Goal: Find specific page/section: Find specific page/section

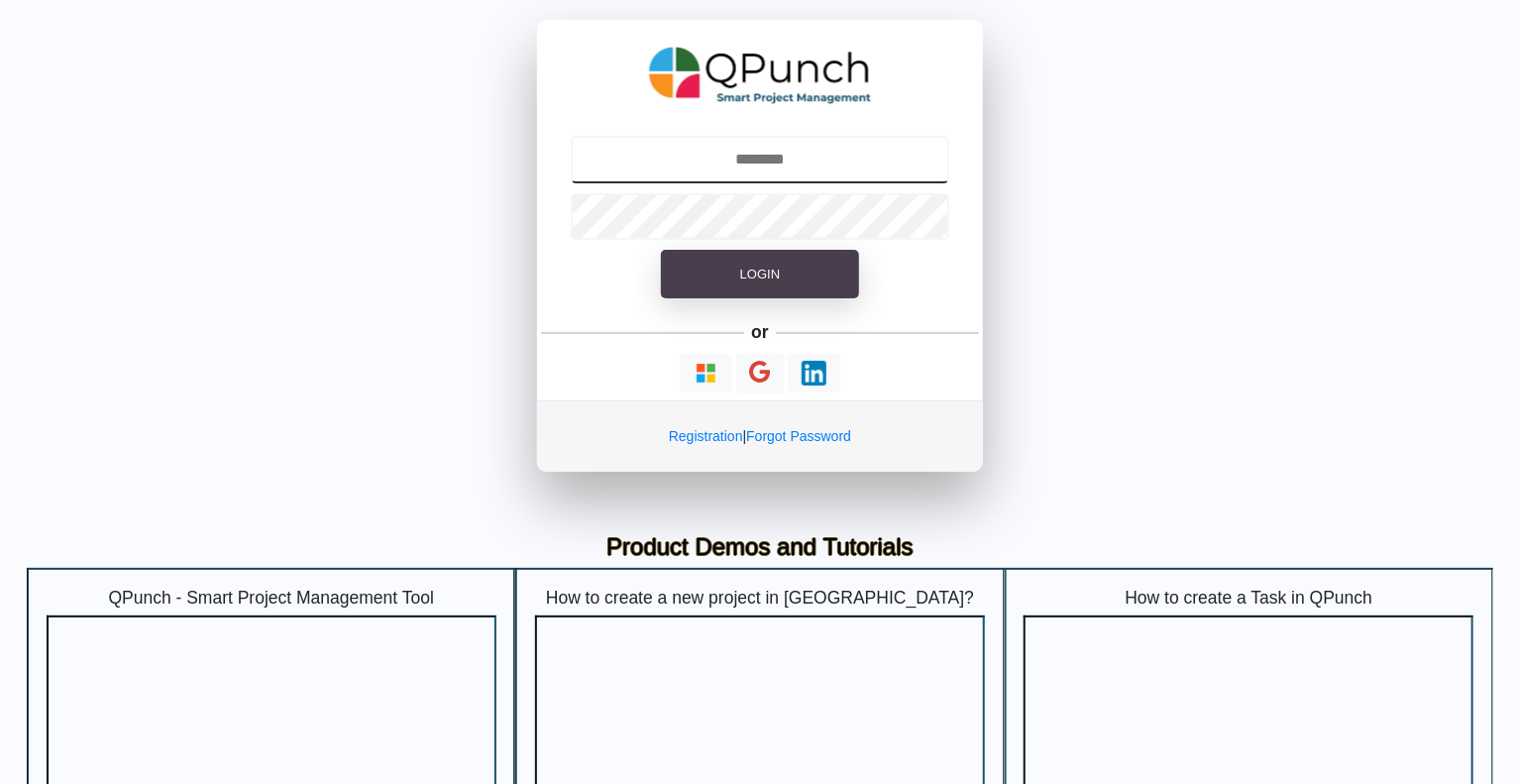
type input "**********"
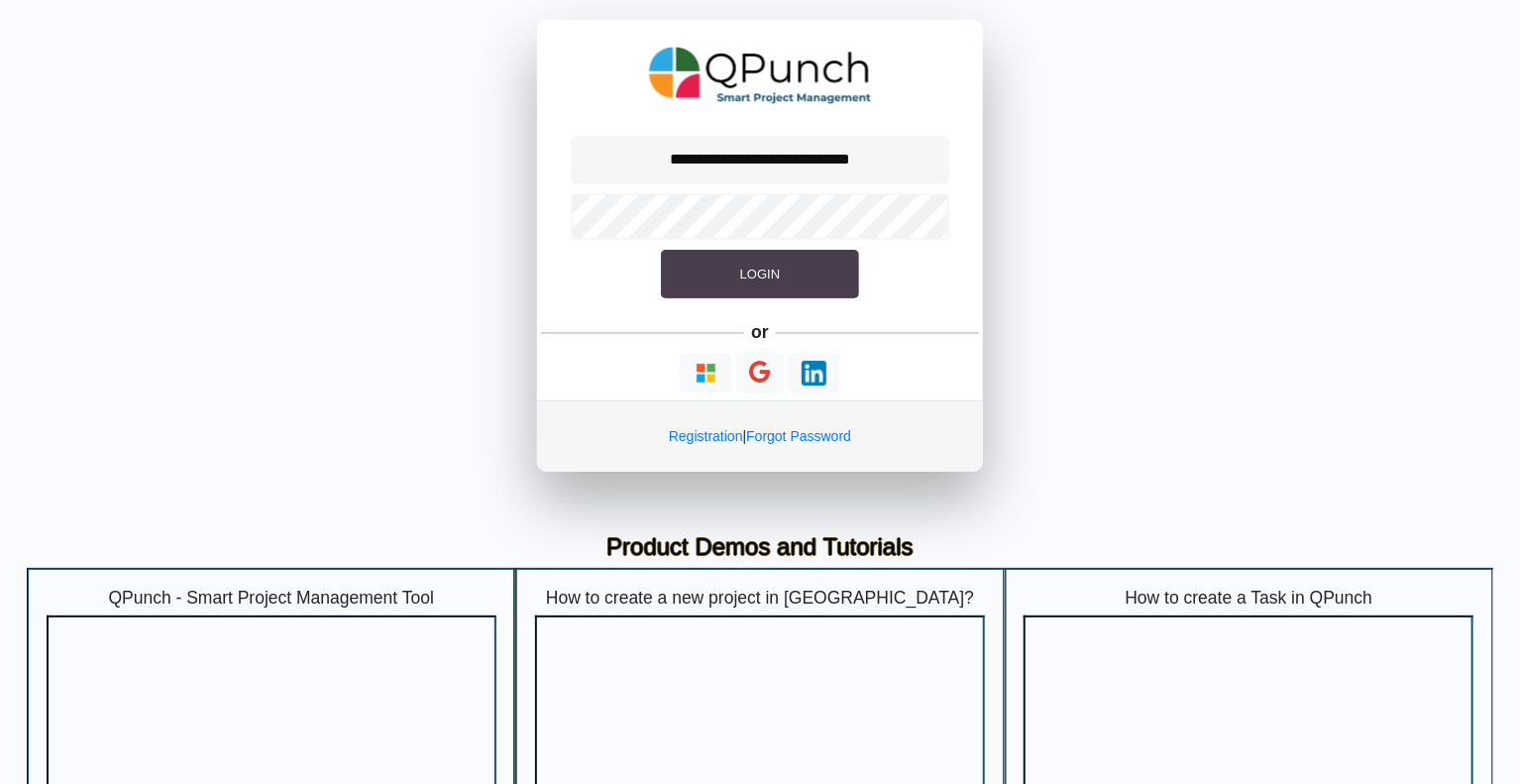
click at [765, 280] on span "Login" at bounding box center [760, 274] width 40 height 15
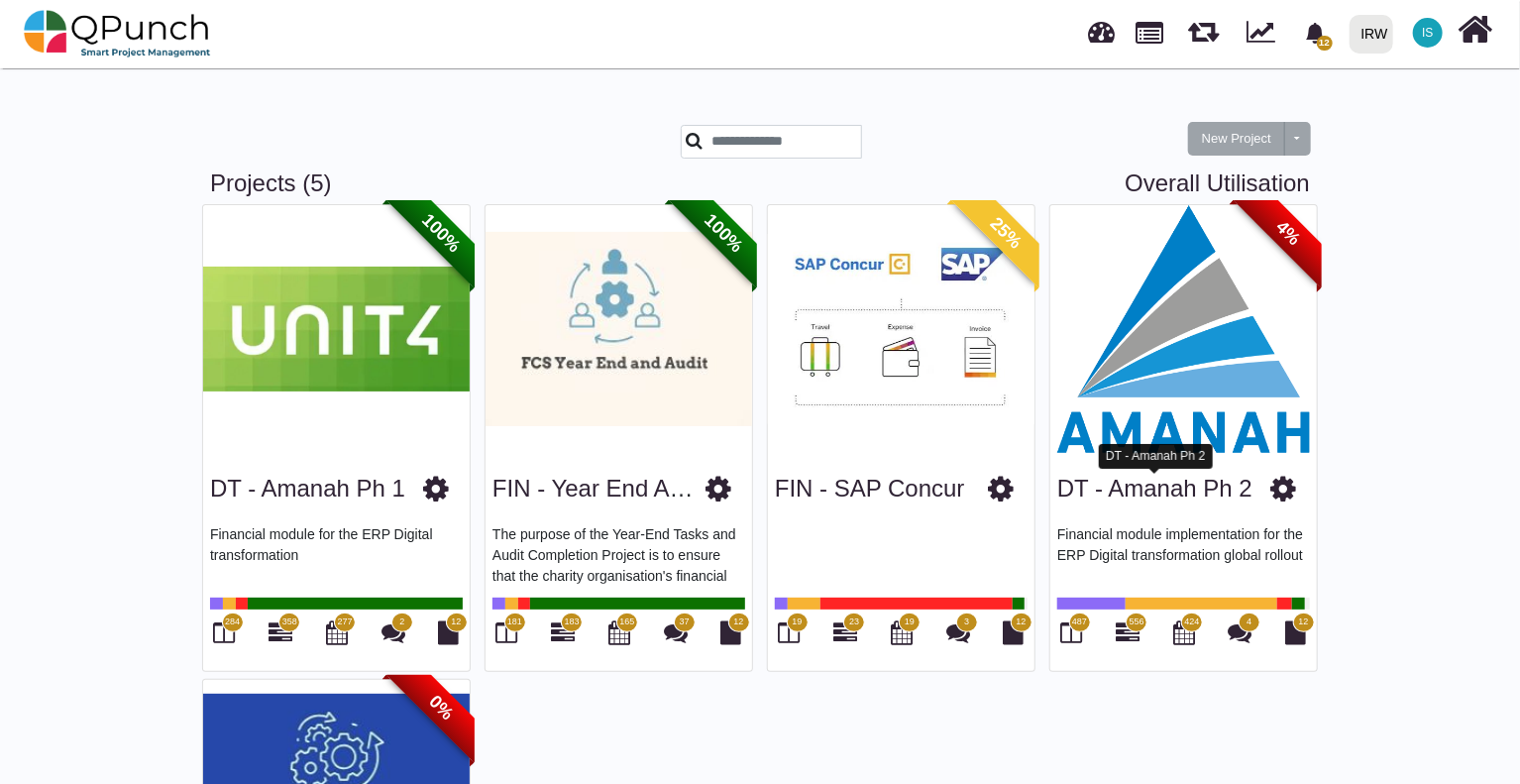
click at [1175, 502] on link "DT - Amanah Ph 2" at bounding box center [1155, 488] width 195 height 27
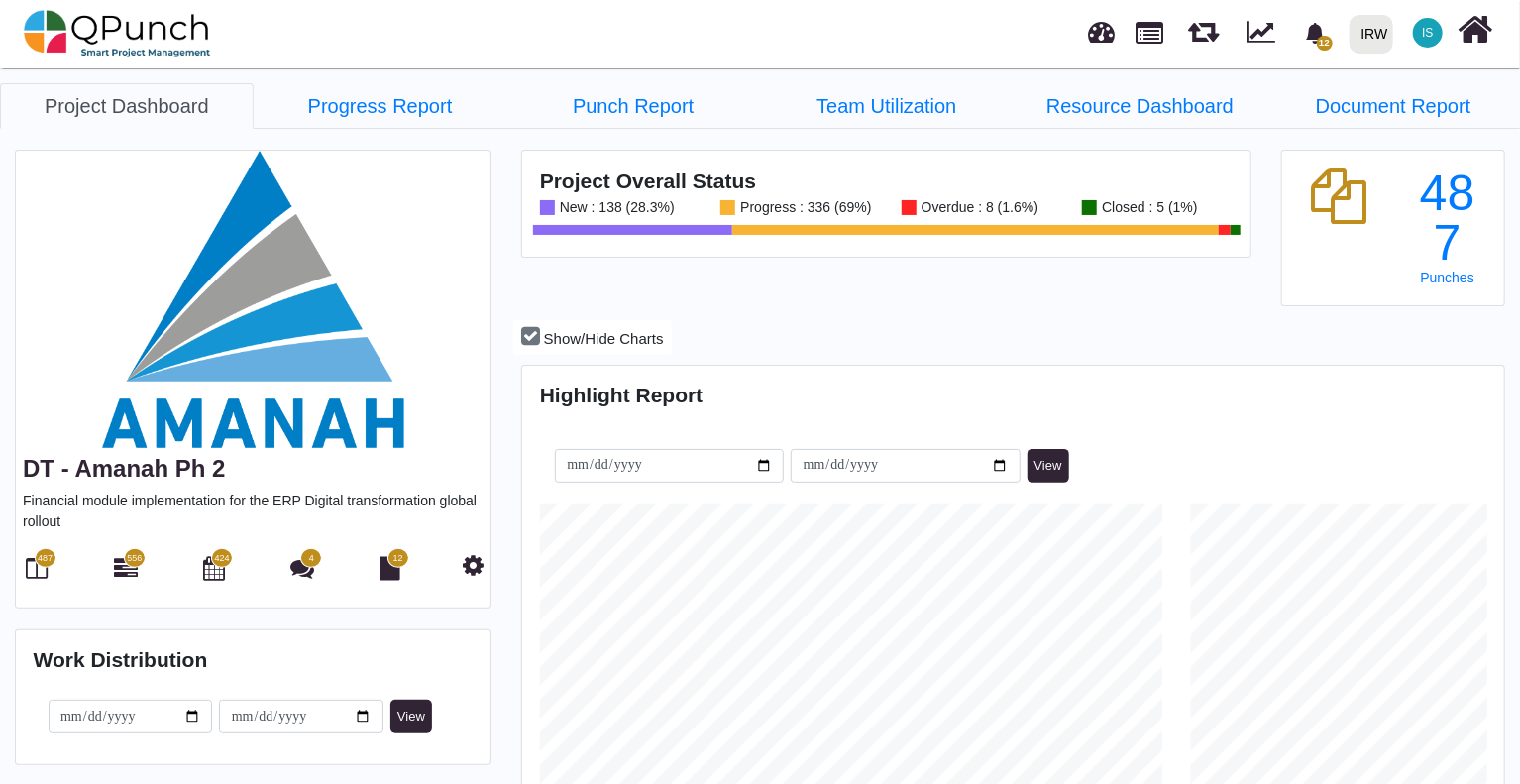
scroll to position [310, 325]
click at [1474, 28] on icon at bounding box center [1475, 30] width 35 height 38
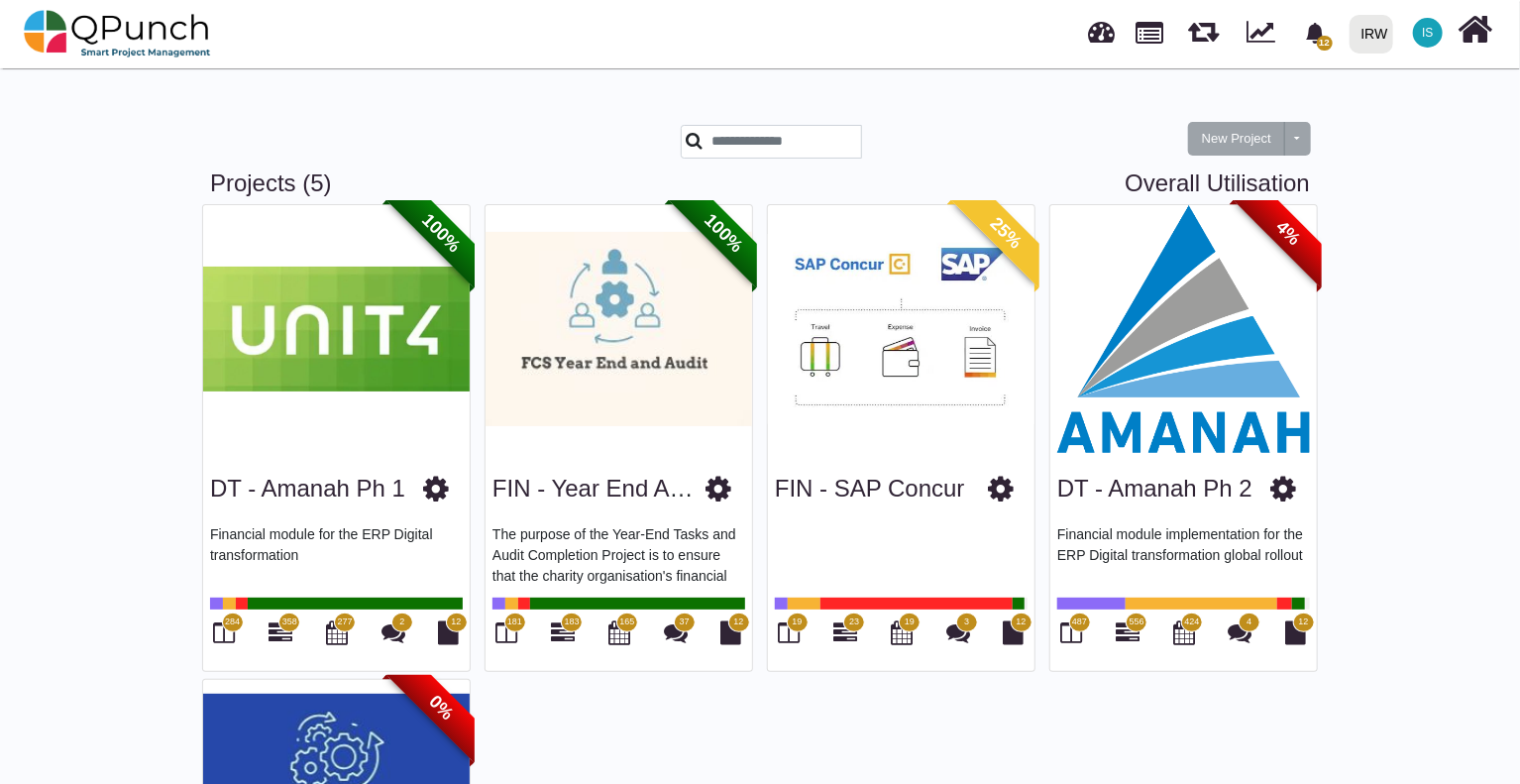
click at [1181, 438] on img at bounding box center [1184, 329] width 267 height 248
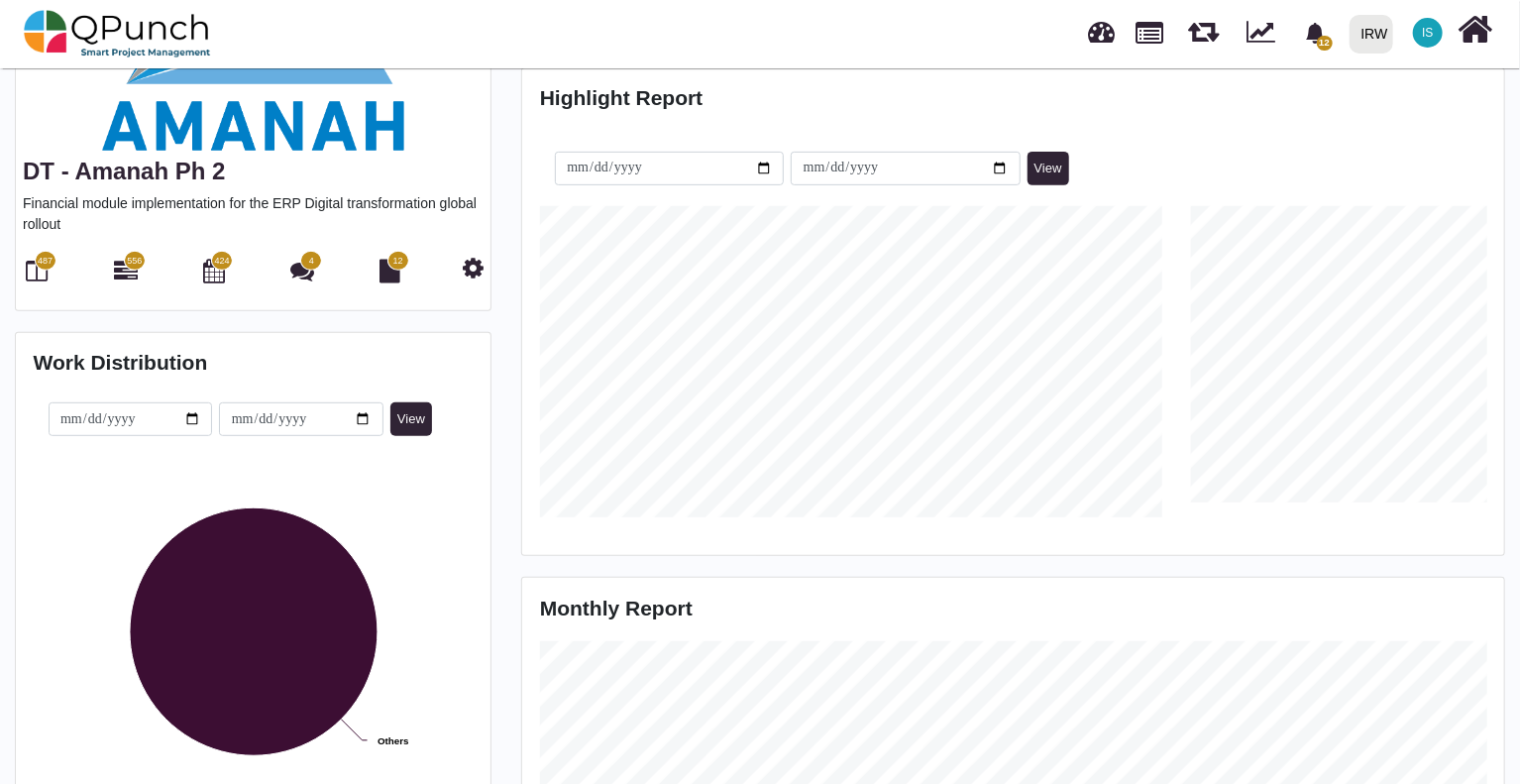
click at [135, 266] on span "556" at bounding box center [134, 262] width 15 height 14
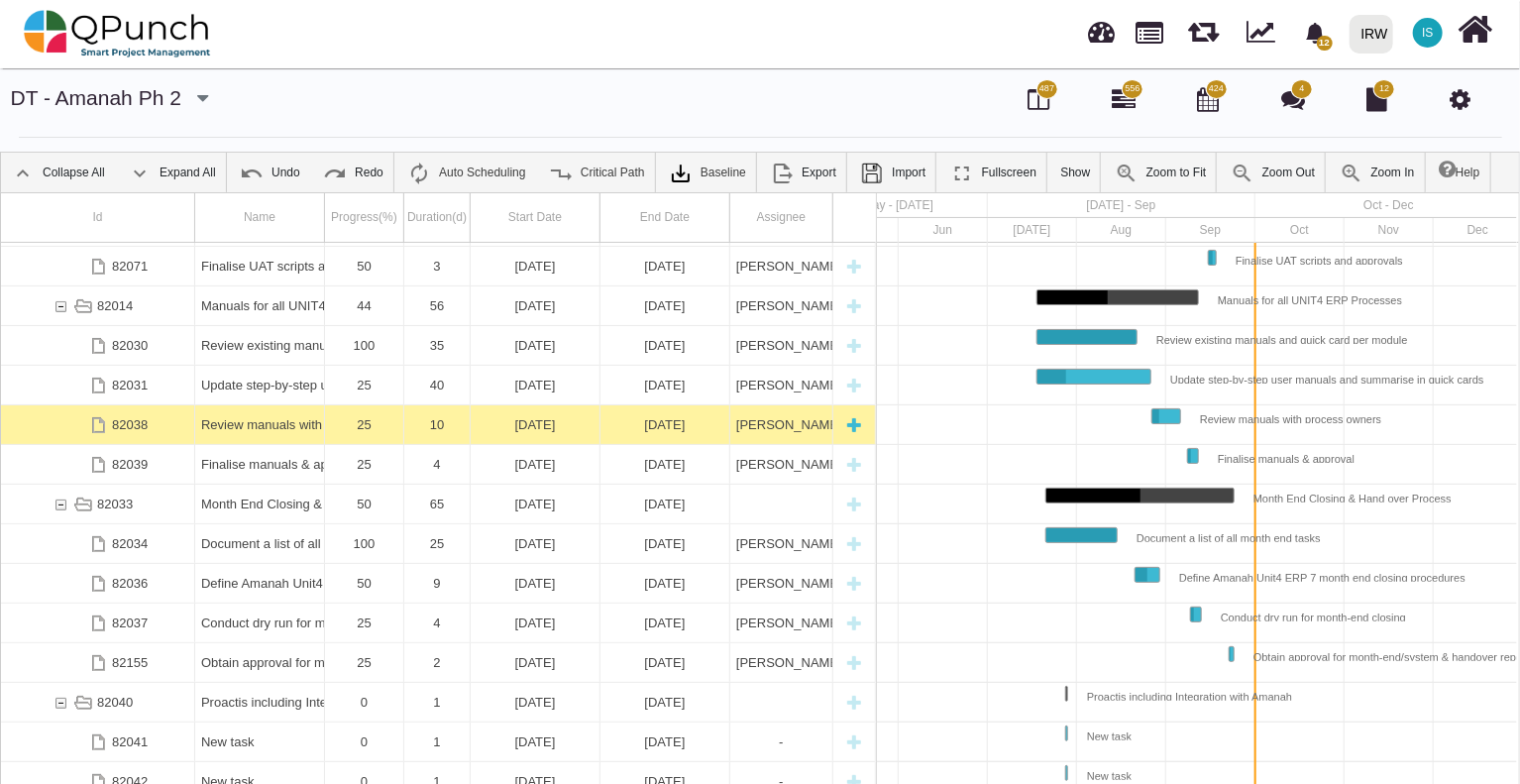
scroll to position [552, 0]
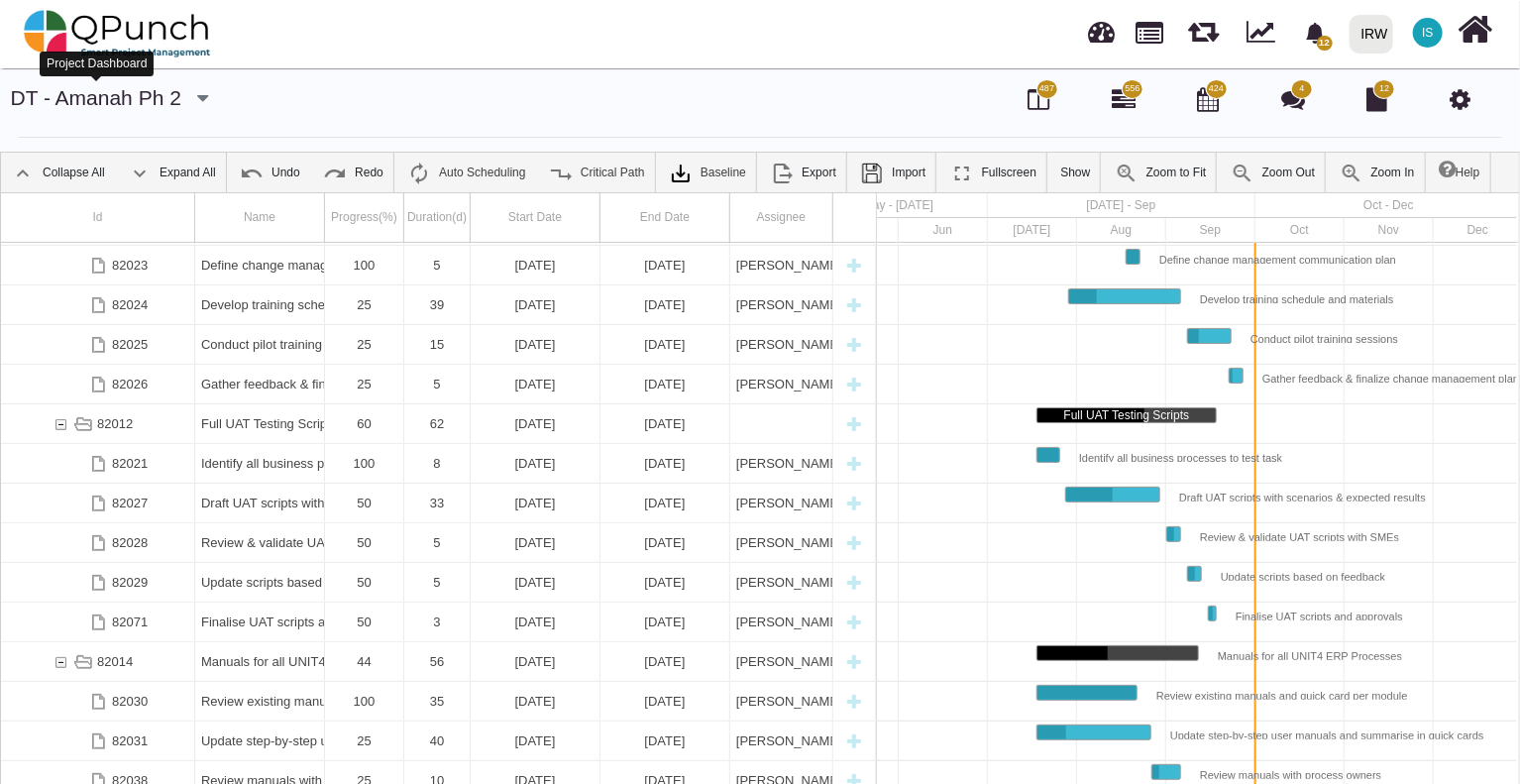
click at [97, 98] on link "DT - Amanah Ph 2" at bounding box center [96, 97] width 171 height 23
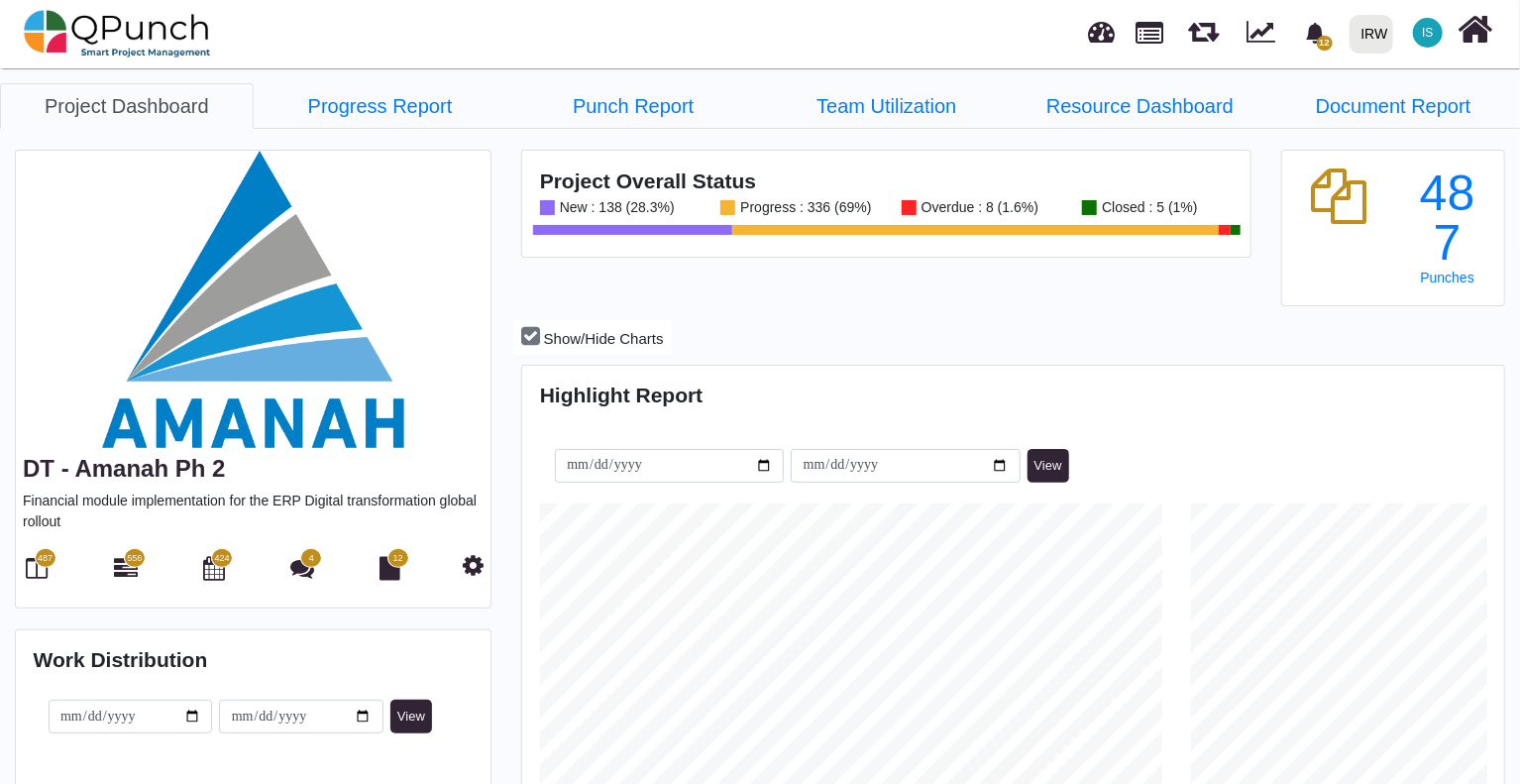
scroll to position [990390, 990746]
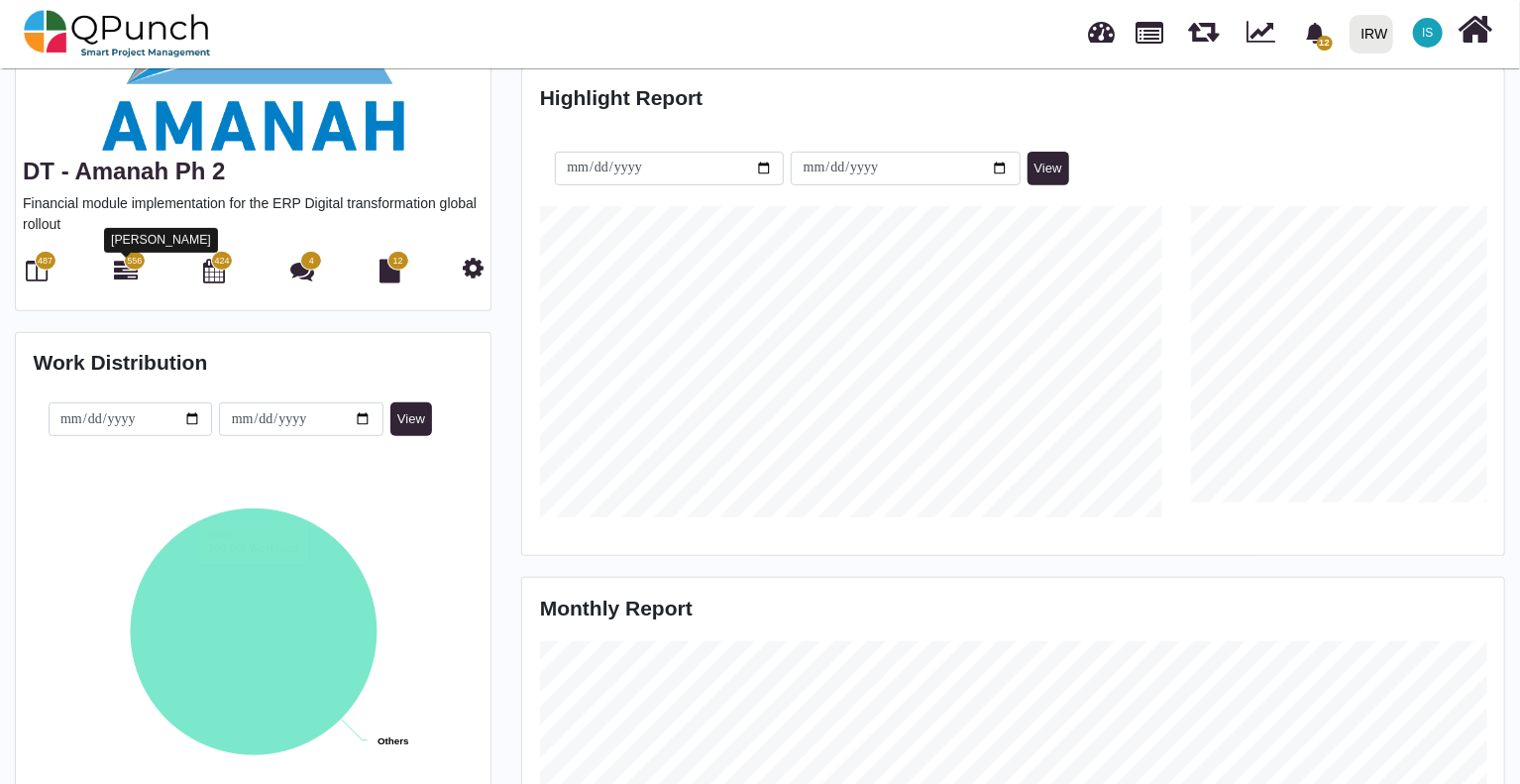
click at [123, 265] on icon at bounding box center [126, 271] width 24 height 24
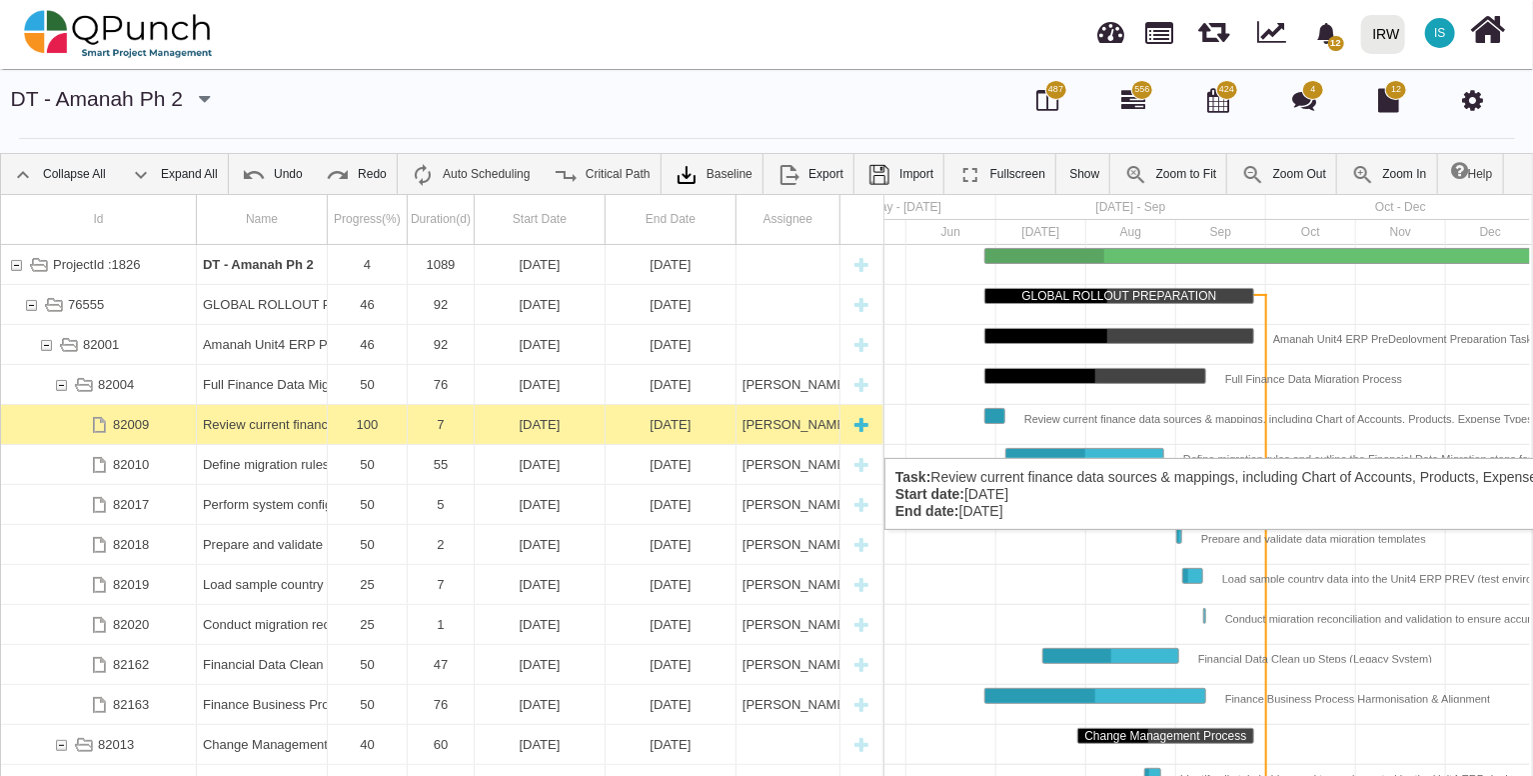
scroll to position [90, 0]
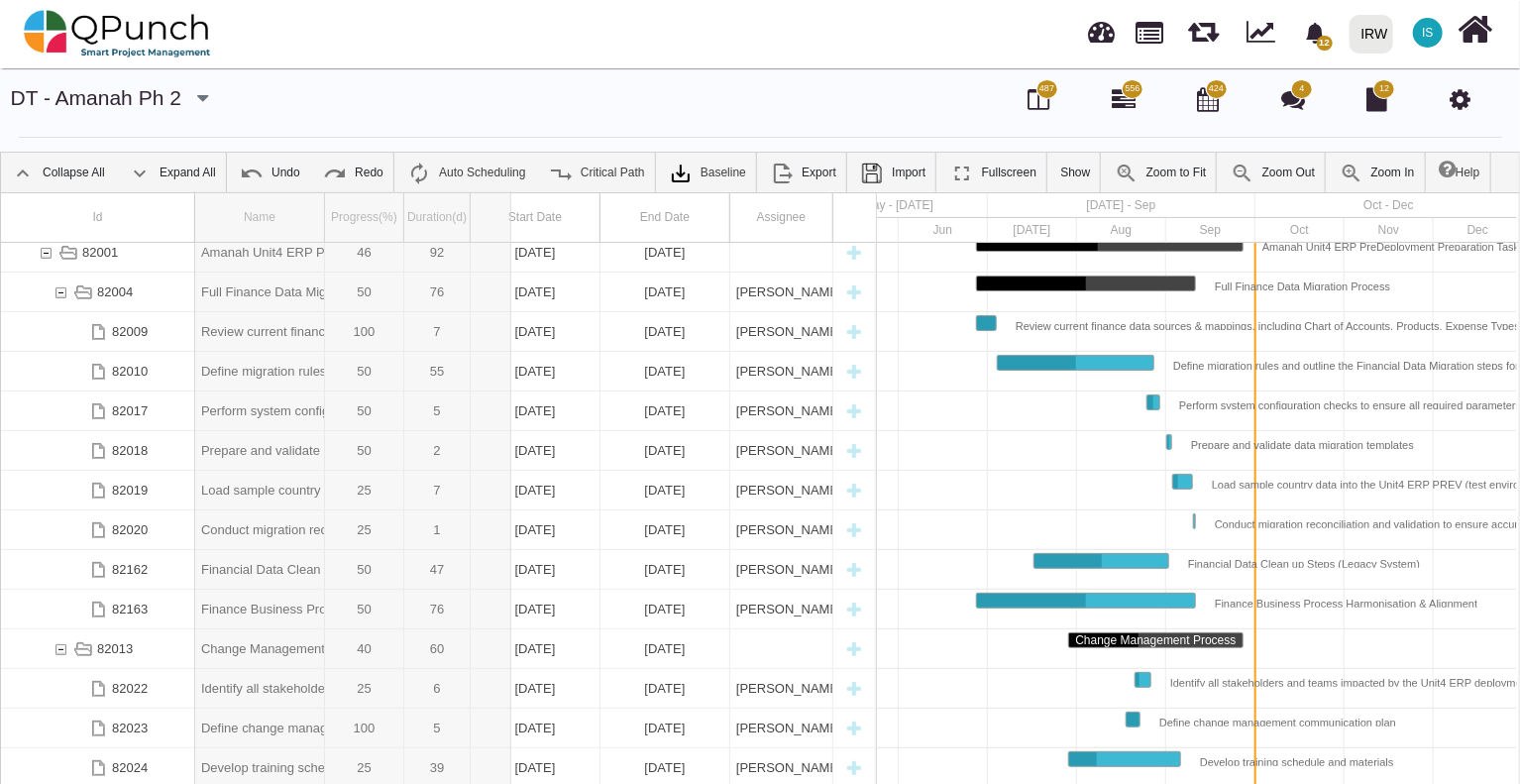
drag, startPoint x: 327, startPoint y: 199, endPoint x: 516, endPoint y: 229, distance: 191.4
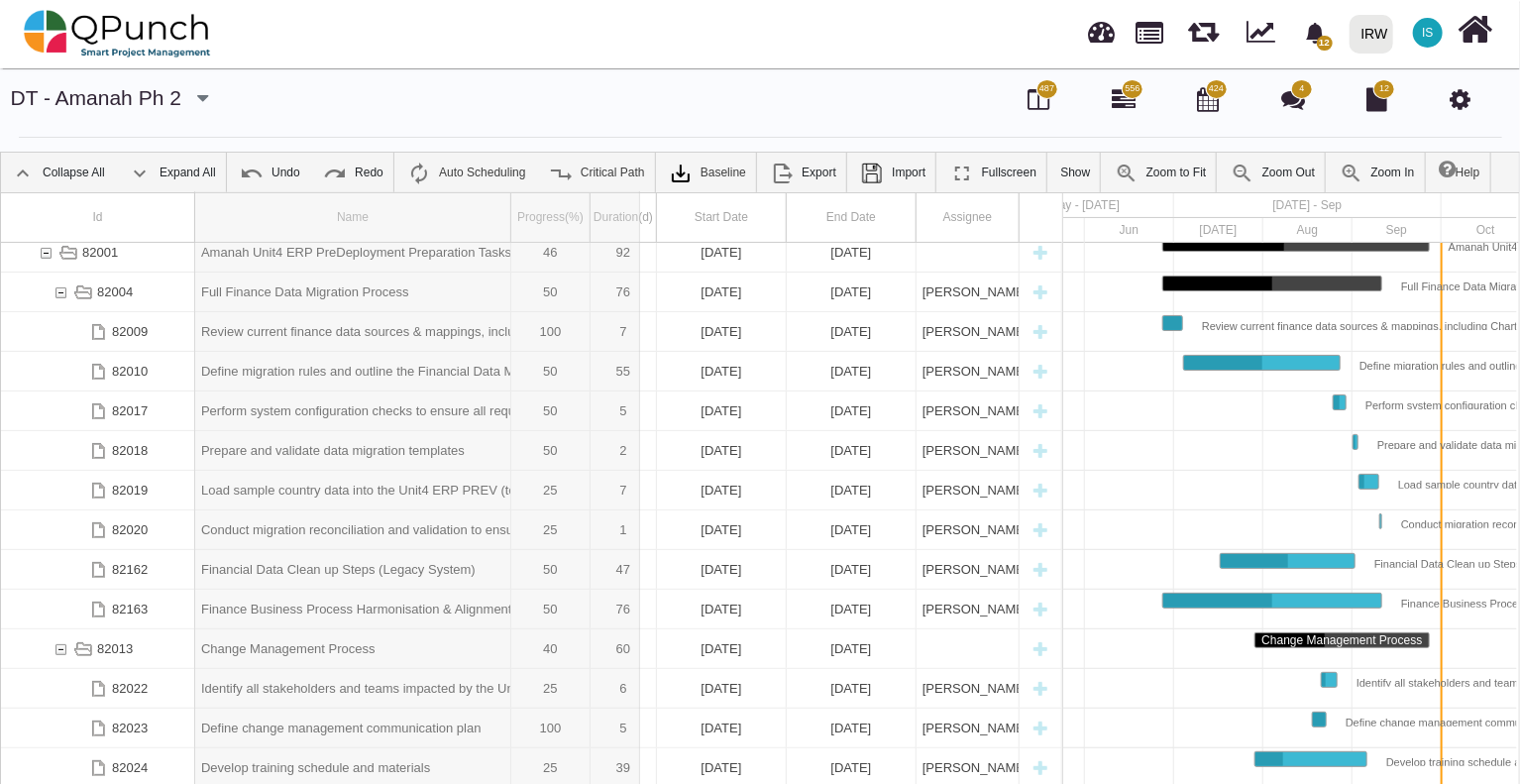
drag, startPoint x: 510, startPoint y: 209, endPoint x: 643, endPoint y: 215, distance: 133.1
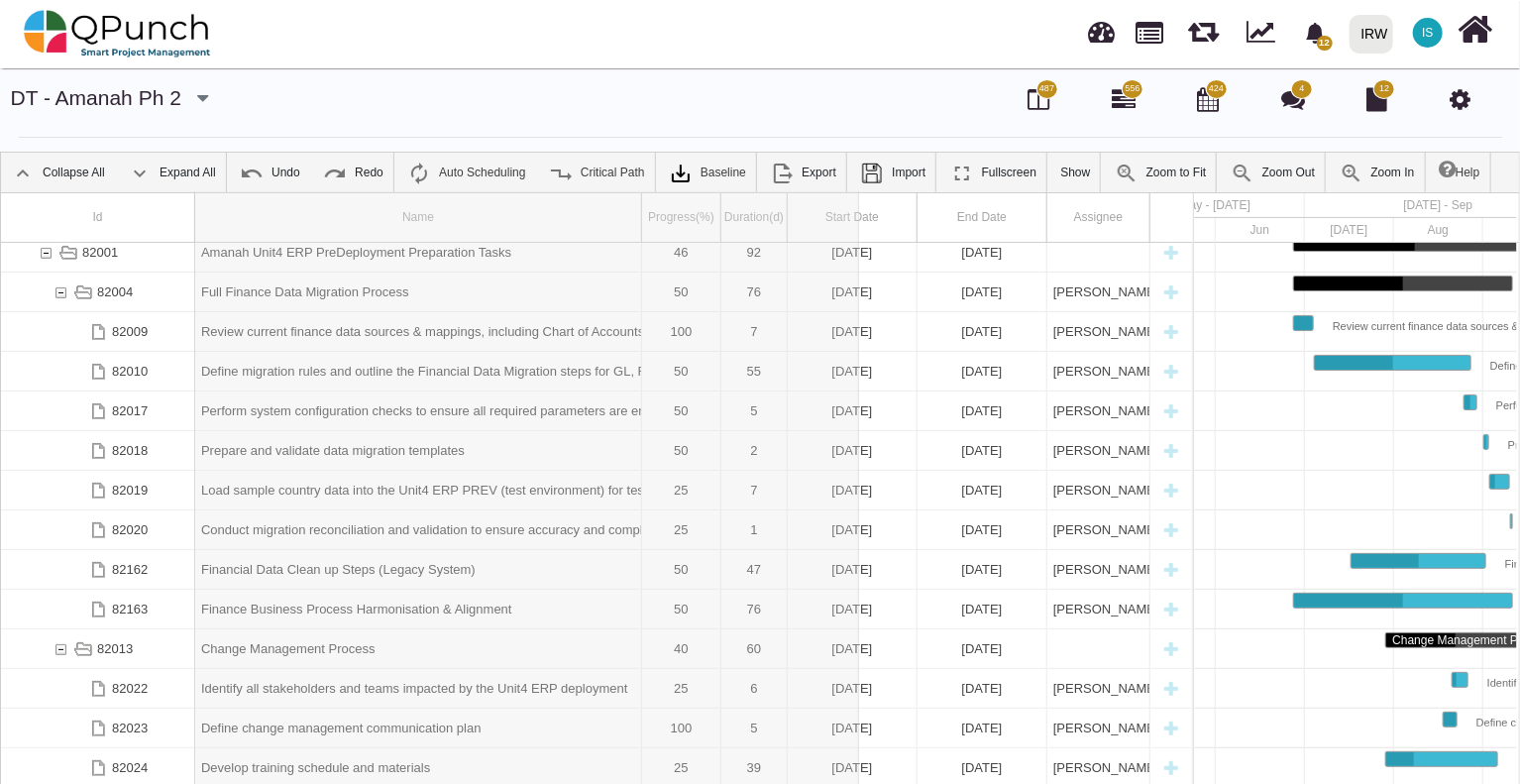
drag, startPoint x: 642, startPoint y: 203, endPoint x: 863, endPoint y: 233, distance: 223.0
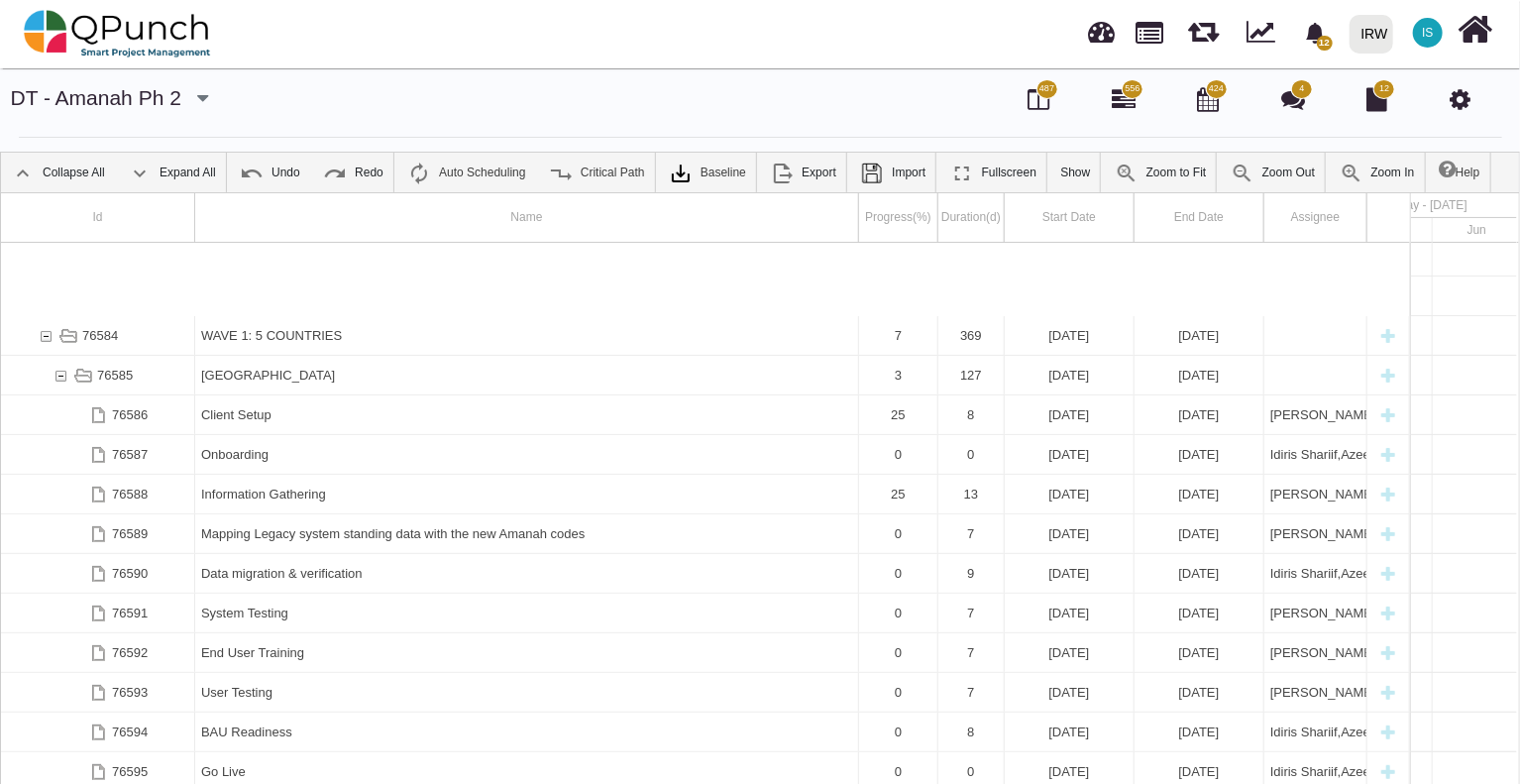
scroll to position [0, 0]
